Goal: Connect with others: Connect with others

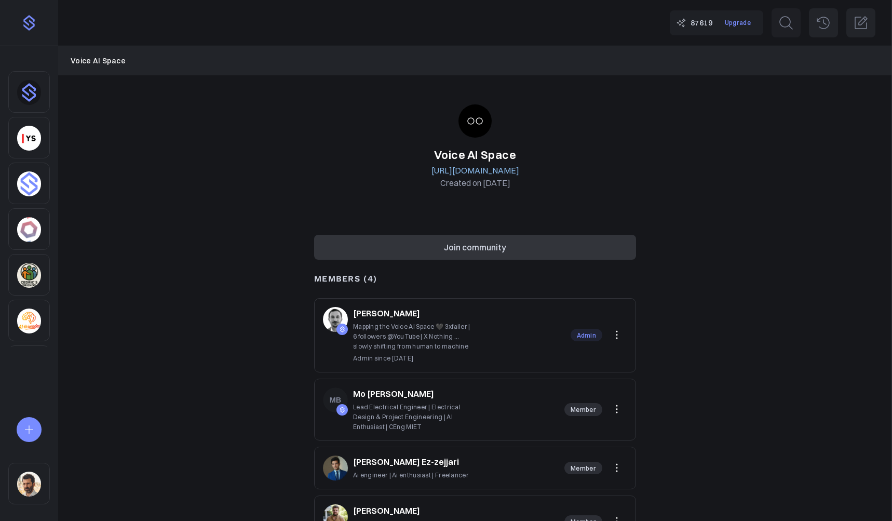
click at [468, 237] on button "Join community" at bounding box center [475, 247] width 322 height 25
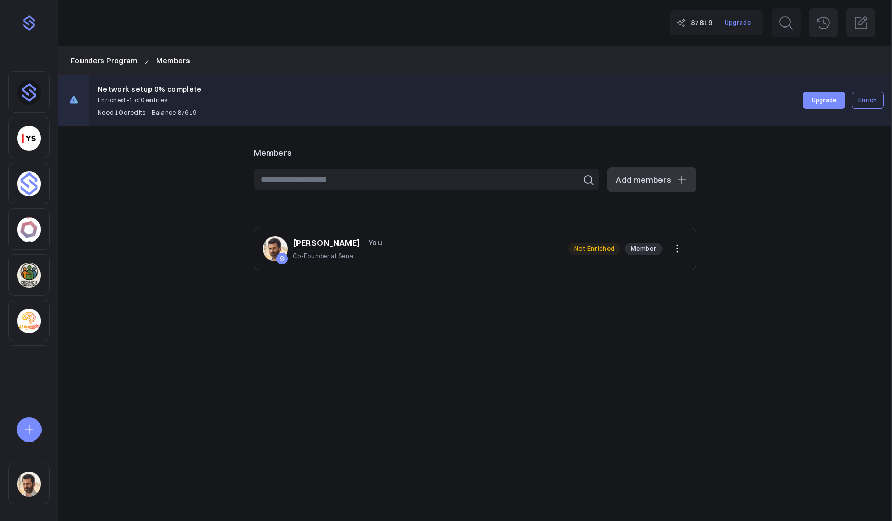
click at [306, 178] on input at bounding box center [426, 179] width 345 height 21
click at [22, 322] on img "Sidebar" at bounding box center [29, 326] width 24 height 25
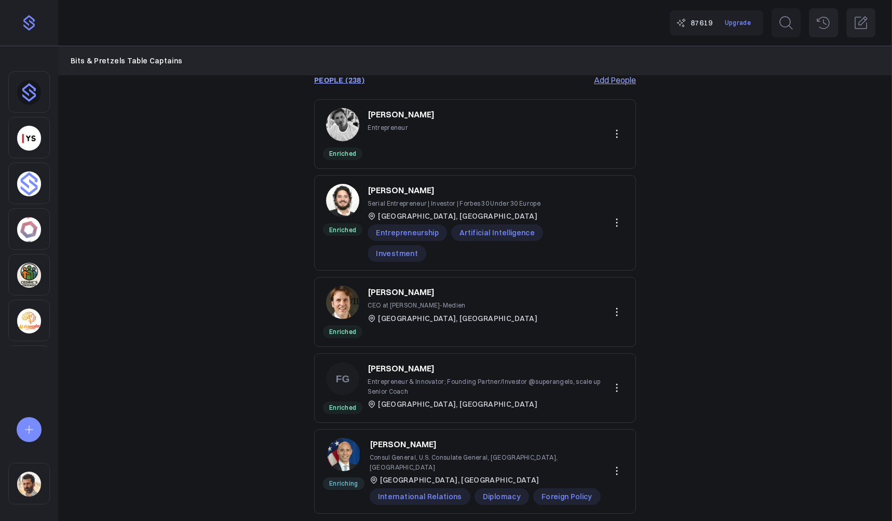
scroll to position [262, 0]
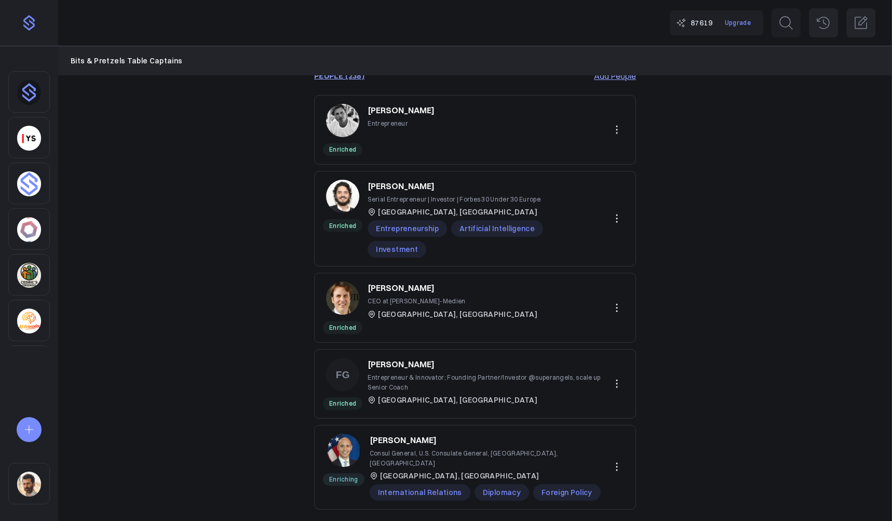
click at [408, 192] on p "Fabian Beringer" at bounding box center [401, 186] width 67 height 12
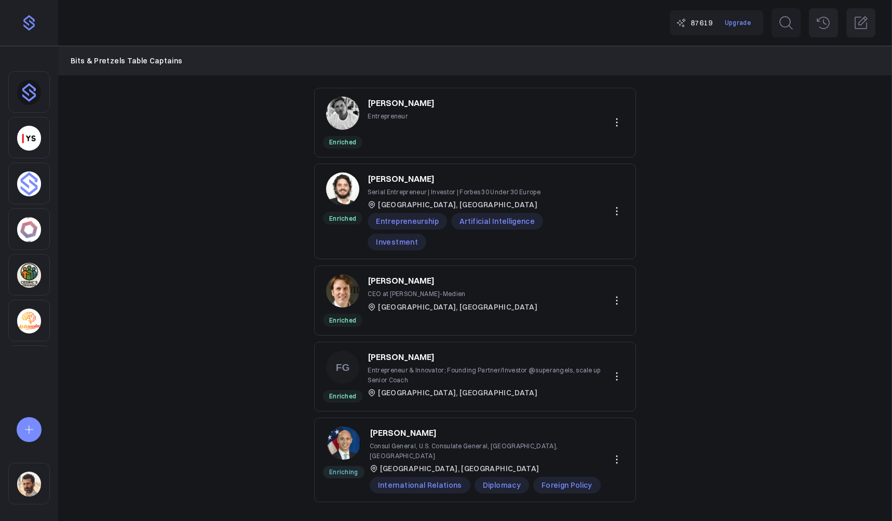
scroll to position [5, 0]
